Goal: Information Seeking & Learning: Learn about a topic

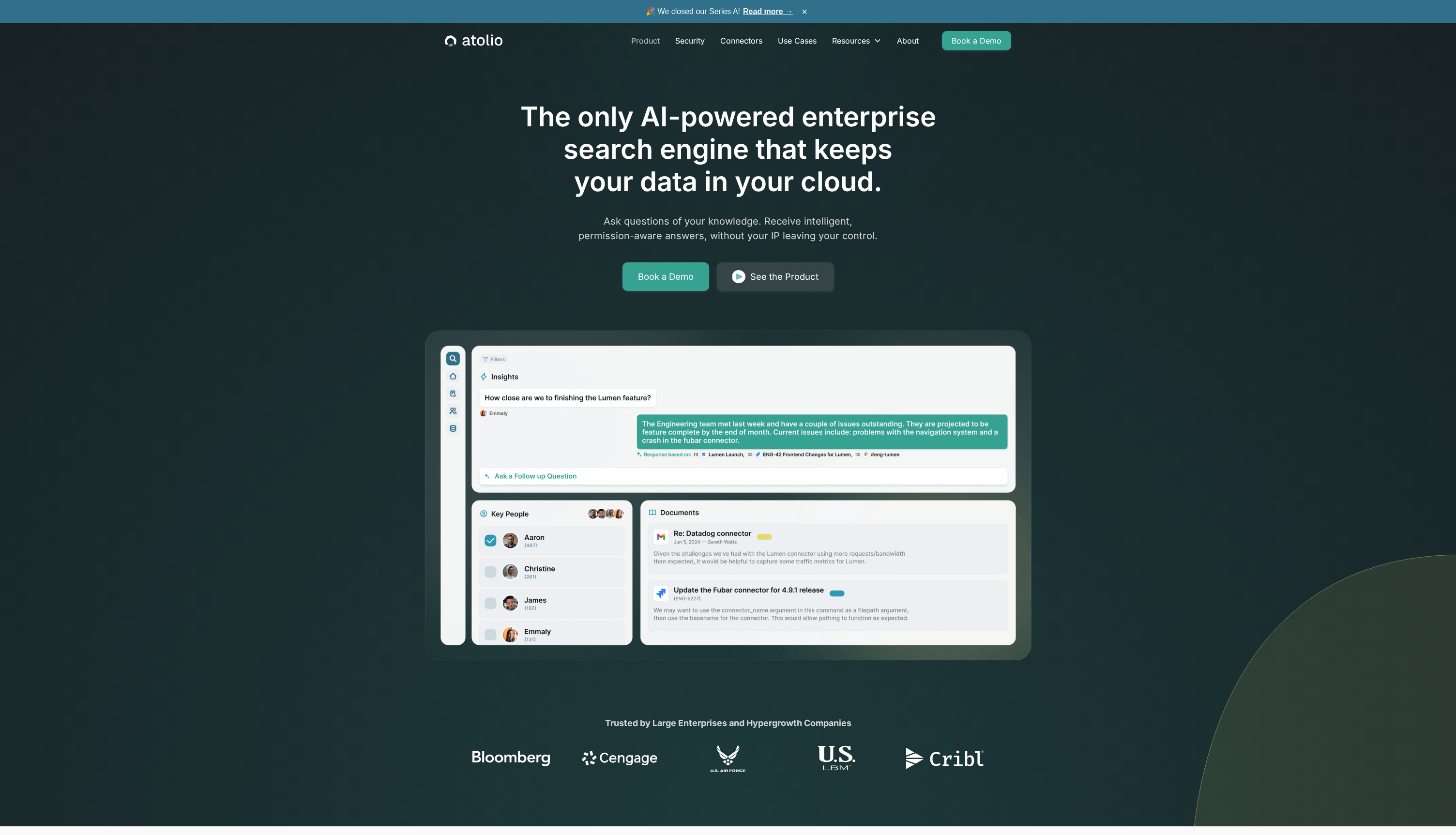
click at [648, 41] on link "Product" at bounding box center [645, 41] width 44 height 19
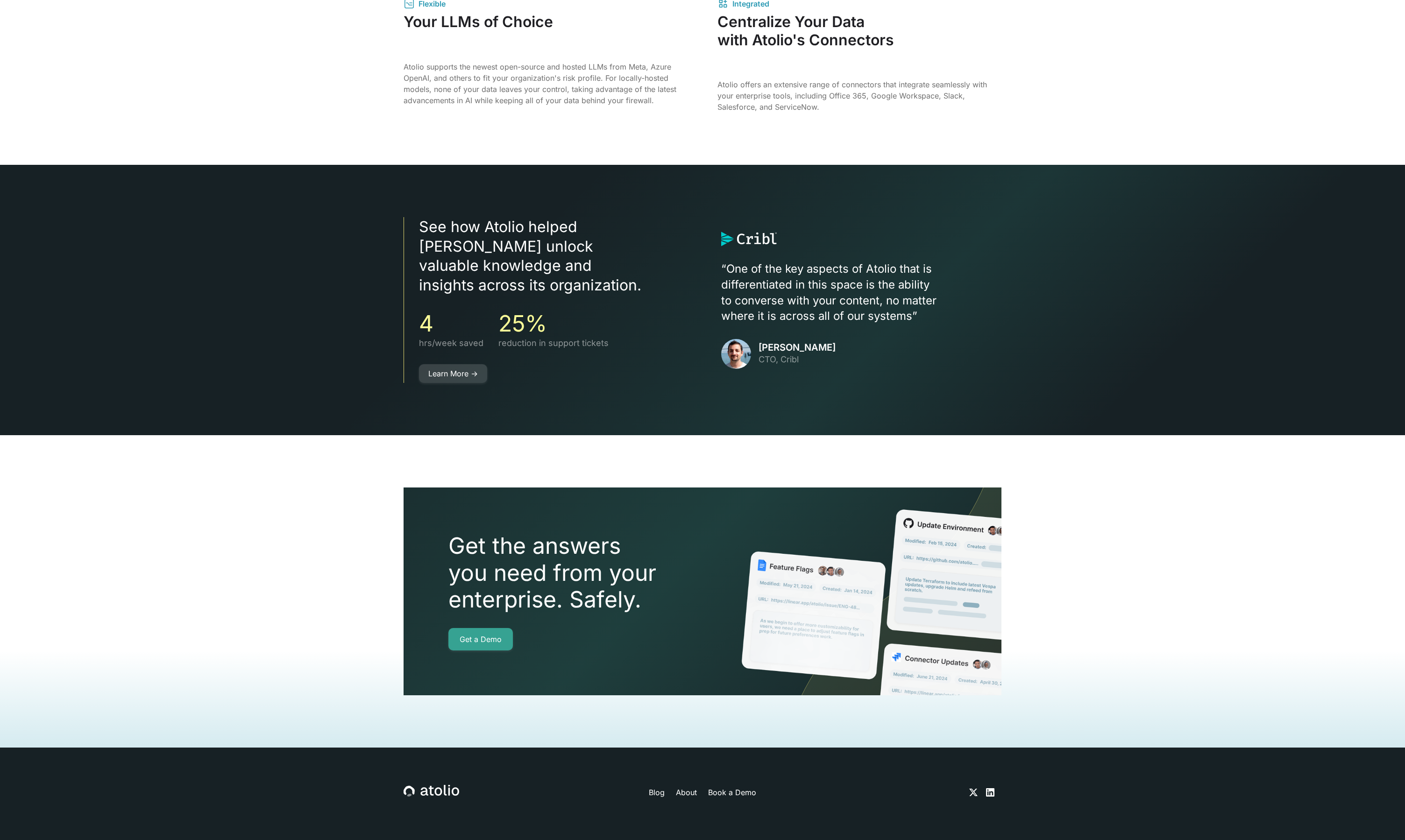
scroll to position [1681, 0]
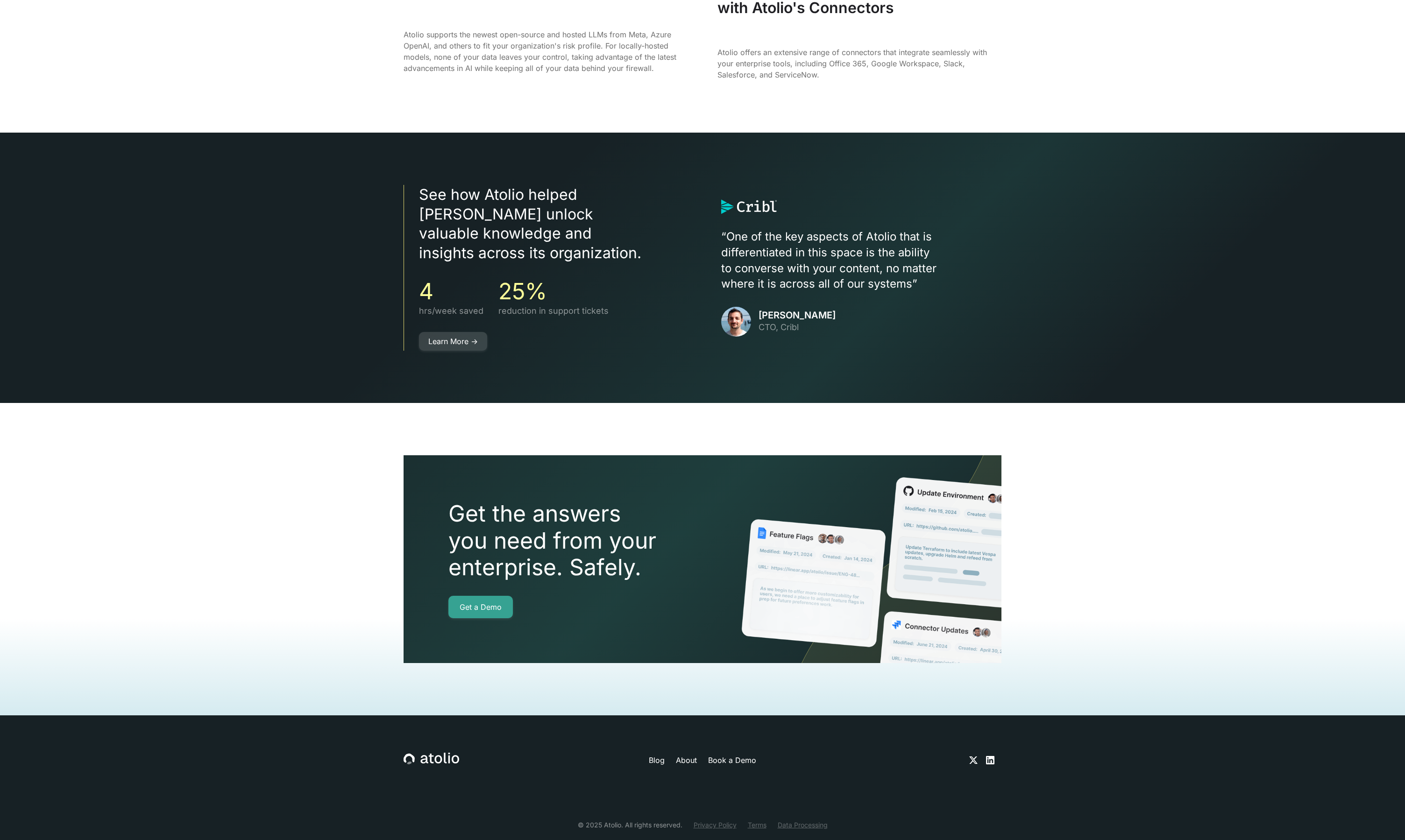
click at [440, 332] on link "Learn More ->" at bounding box center [453, 341] width 68 height 19
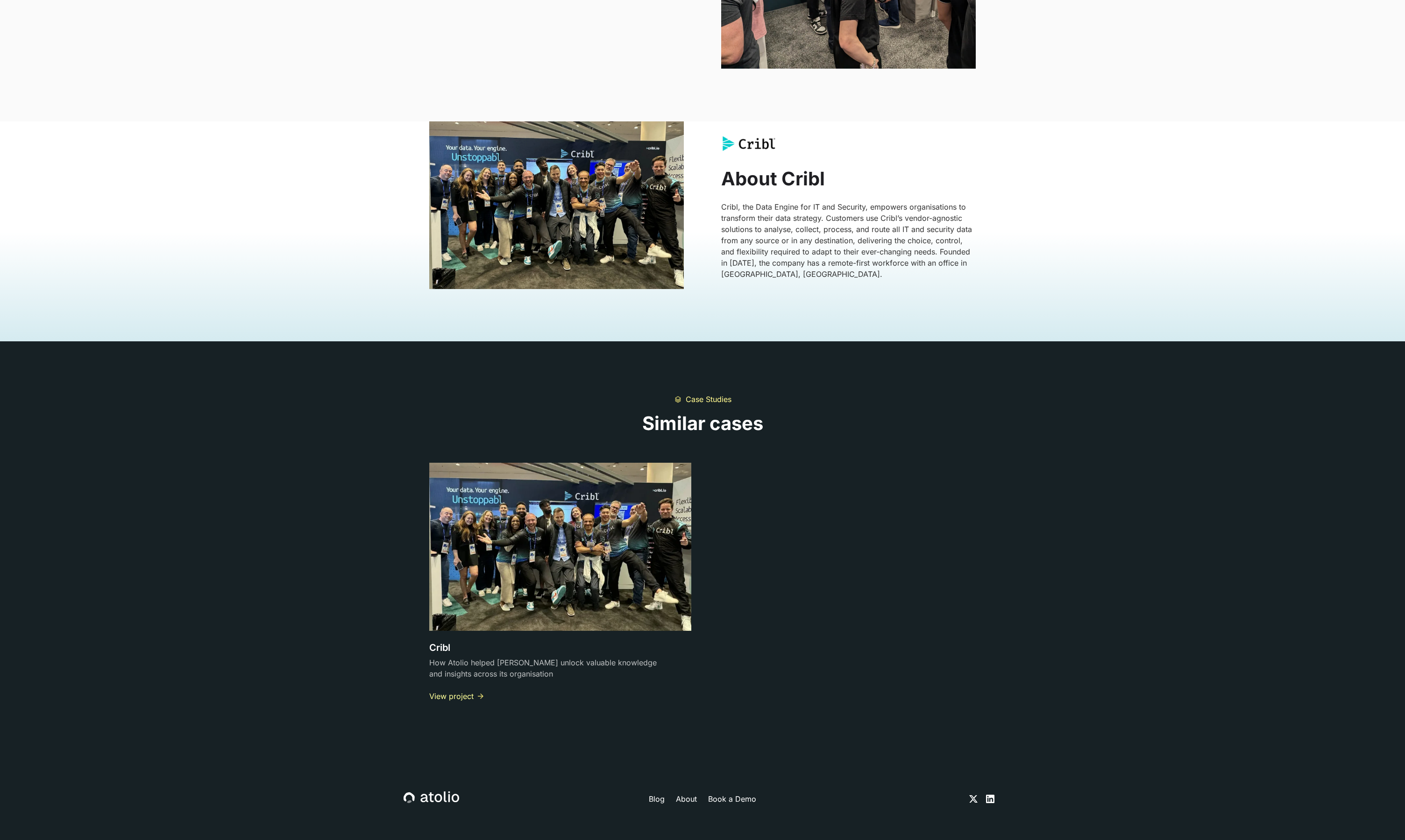
scroll to position [2404, 0]
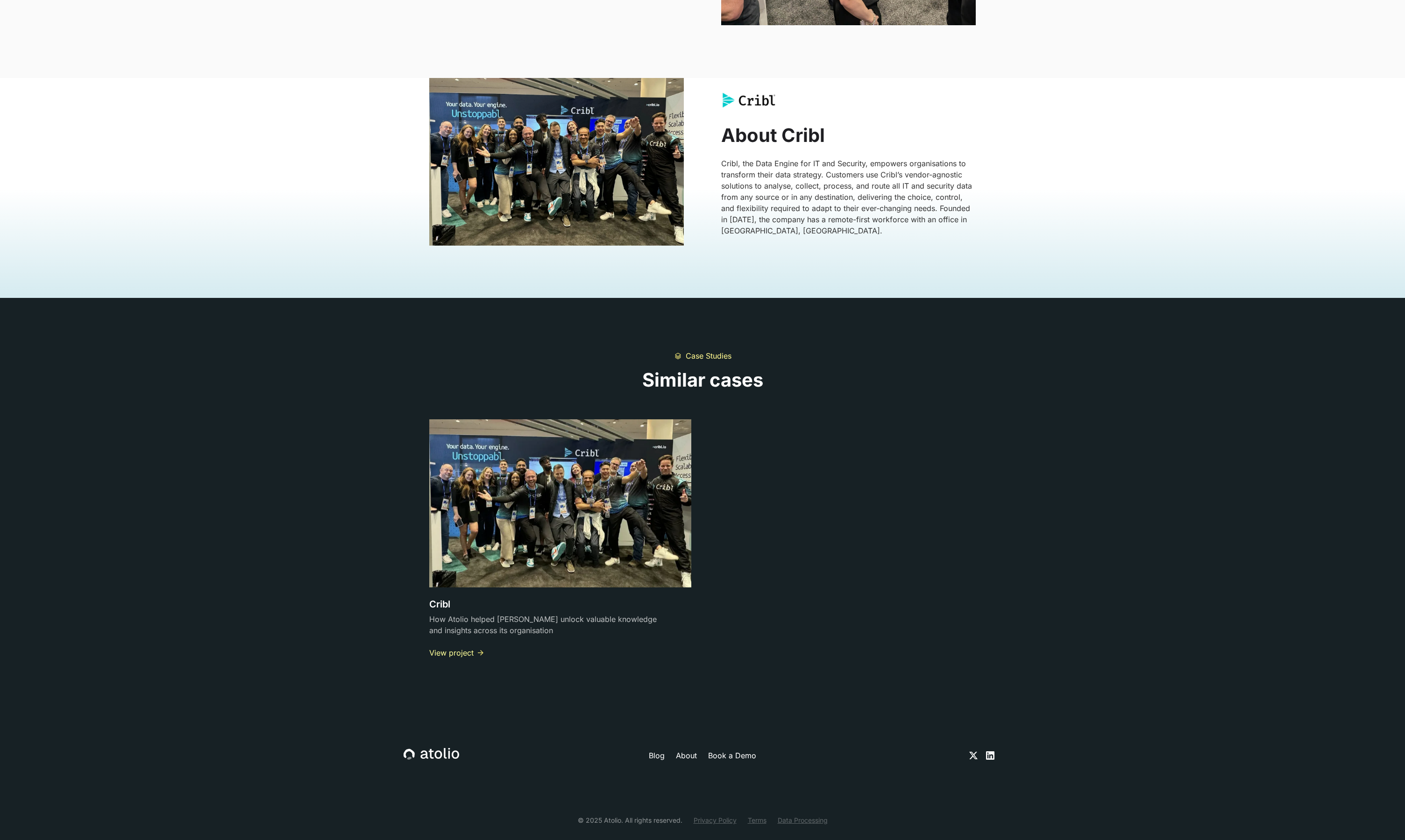
click at [688, 750] on link "About" at bounding box center [686, 755] width 21 height 11
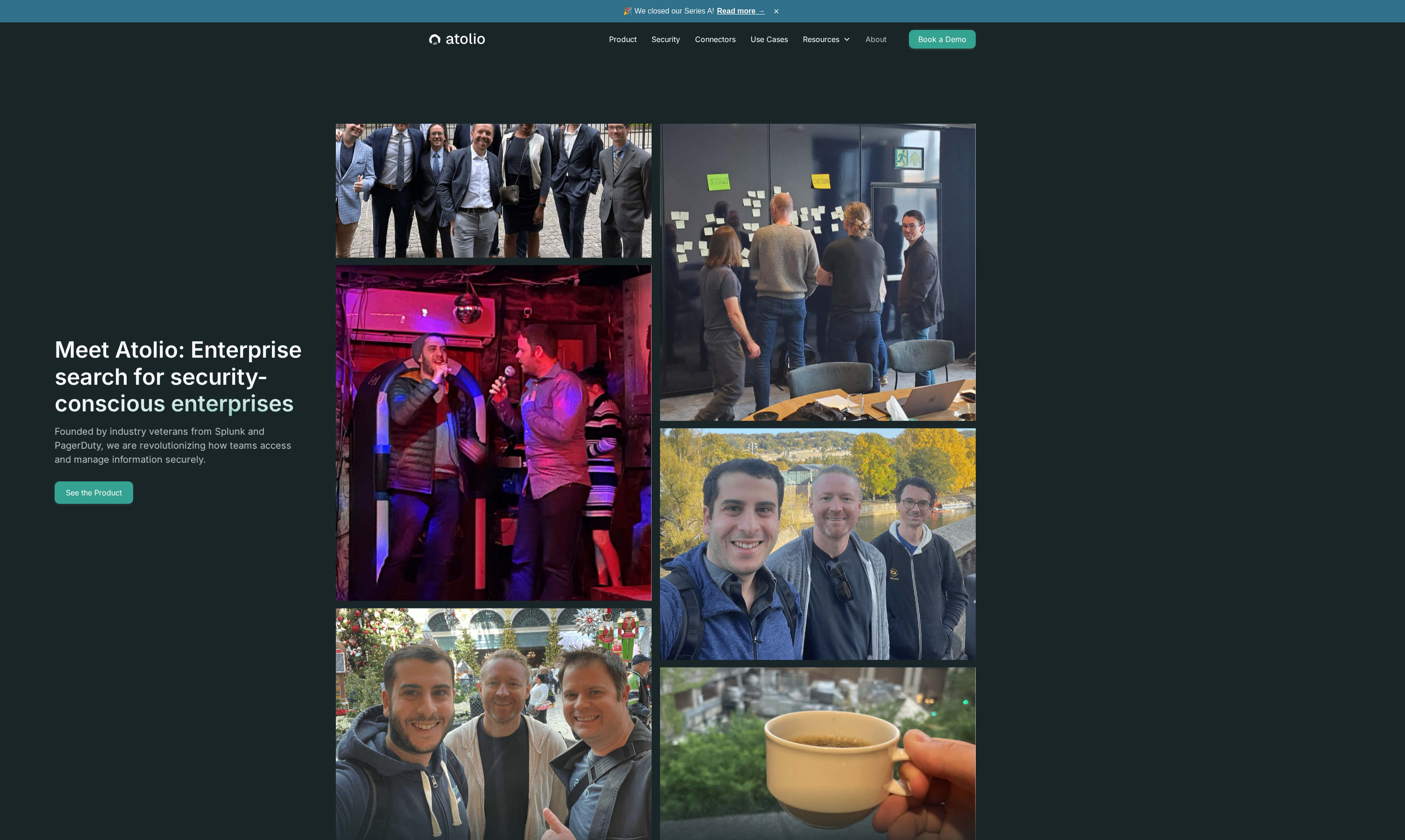
click at [885, 41] on link "About" at bounding box center [876, 39] width 36 height 19
